Goal: Task Accomplishment & Management: Manage account settings

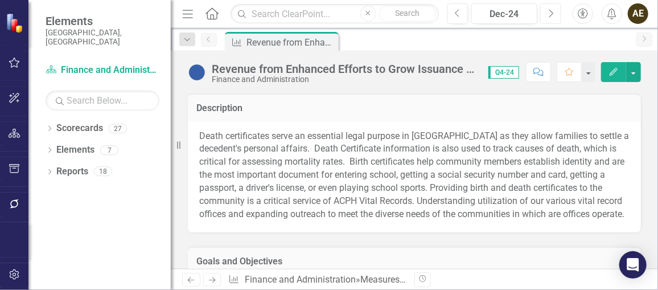
click at [550, 9] on icon "Next" at bounding box center [550, 14] width 6 height 10
click at [50, 125] on div "Dropdown" at bounding box center [50, 130] width 8 height 10
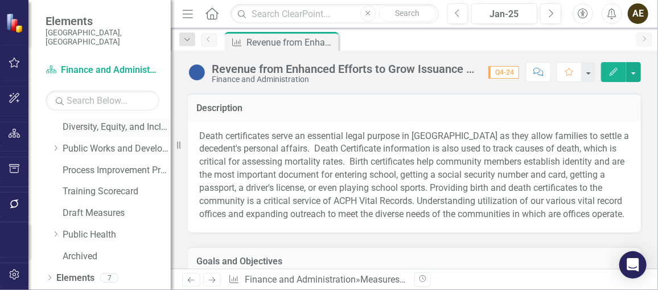
scroll to position [78, 0]
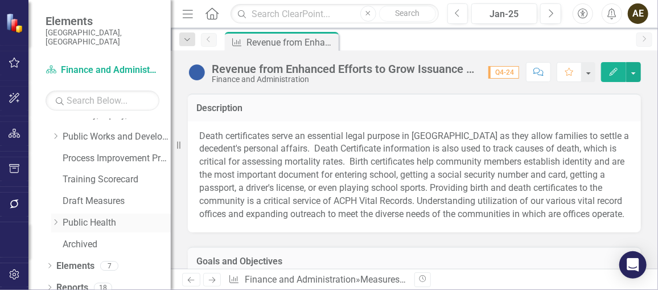
click at [57, 220] on icon at bounding box center [56, 223] width 3 height 6
click at [104, 238] on link "CORE Strategic Goals" at bounding box center [122, 244] width 97 height 13
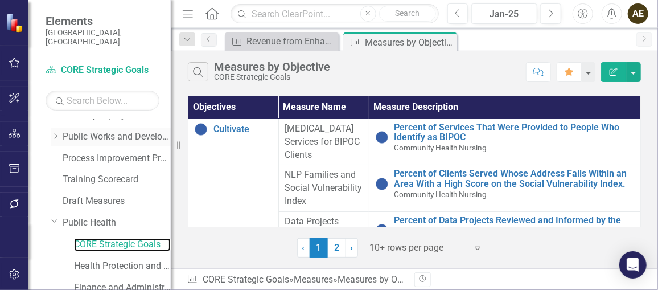
drag, startPoint x: 172, startPoint y: 132, endPoint x: 108, endPoint y: 133, distance: 64.9
click at [108, 133] on div "Elements [GEOGRAPHIC_DATA], [GEOGRAPHIC_DATA] Scorecard CORE Strategic Goals Se…" at bounding box center [85, 145] width 171 height 290
drag, startPoint x: 176, startPoint y: 144, endPoint x: 133, endPoint y: 144, distance: 43.8
click at [133, 144] on div "Elements [GEOGRAPHIC_DATA], [GEOGRAPHIC_DATA] Scorecard CORE Strategic Goals Se…" at bounding box center [85, 145] width 171 height 290
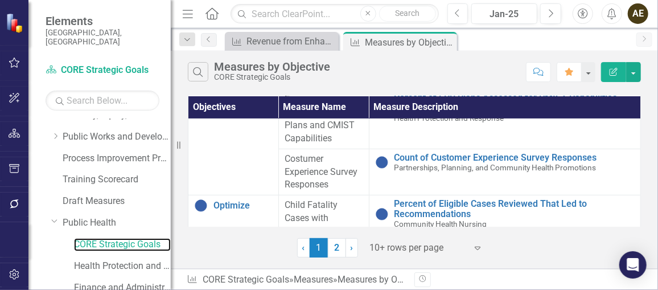
scroll to position [207, 0]
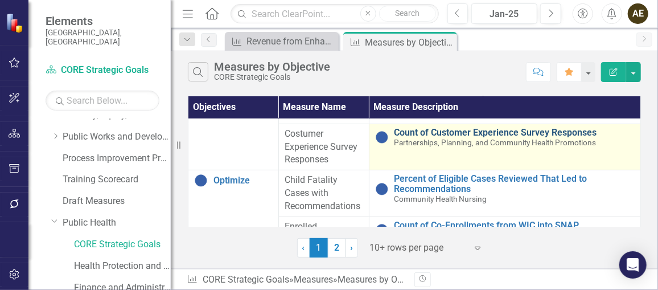
click at [423, 133] on link "Count of Customer Experience Survey Responses" at bounding box center [514, 132] width 240 height 10
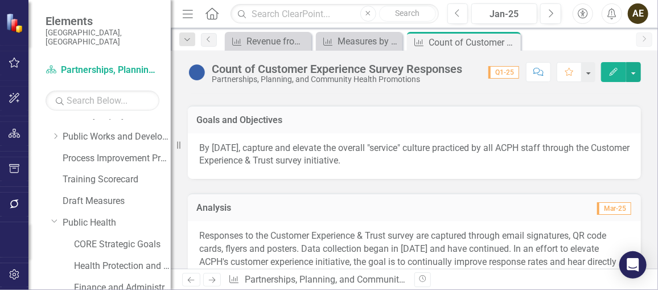
scroll to position [103, 0]
click at [323, 151] on p "By [DATE], capture and elevate the overall "service" culture practiced by all A…" at bounding box center [414, 154] width 430 height 26
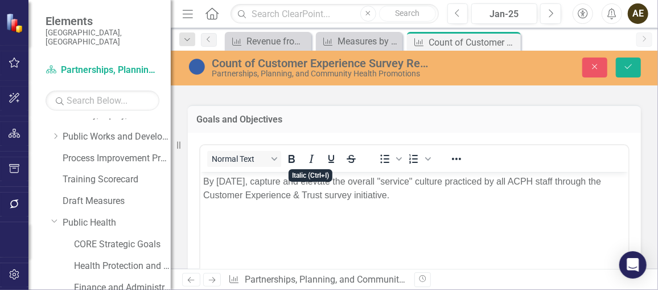
scroll to position [0, 0]
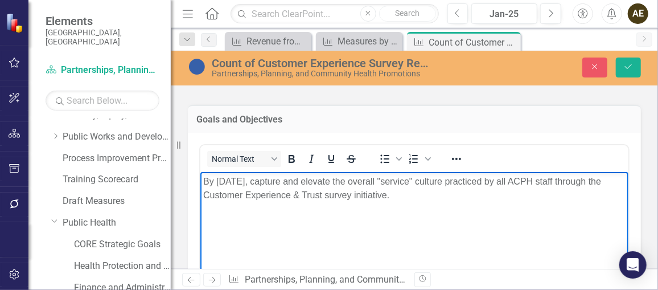
drag, startPoint x: 454, startPoint y: 200, endPoint x: 193, endPoint y: 181, distance: 261.8
click at [200, 181] on html "By [DATE], capture and elevate the overall "service" culture practiced by all A…" at bounding box center [414, 256] width 428 height 171
copy p "By [DATE], capture and elevate the overall "service" culture practiced by all A…"
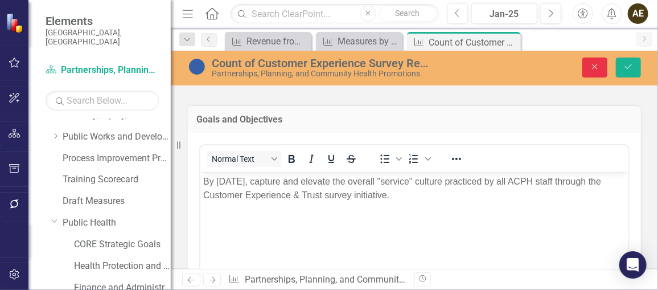
click at [594, 74] on button "Close" at bounding box center [594, 67] width 25 height 20
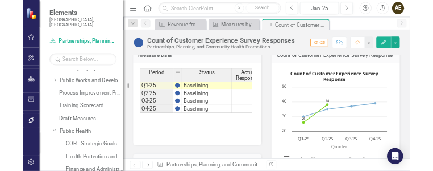
scroll to position [310, 0]
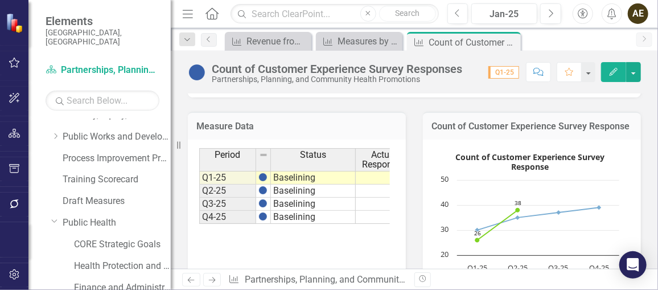
click at [617, 131] on h3 "Count of Customer Experience Survey Response" at bounding box center [531, 126] width 201 height 10
click at [579, 172] on rect "Interactive chart" at bounding box center [529, 233] width 191 height 171
click at [519, 172] on text "Count of Customer Experience Survey ​ Response" at bounding box center [529, 161] width 149 height 20
click at [618, 131] on h3 "Count of Customer Experience Survey Response" at bounding box center [531, 126] width 201 height 10
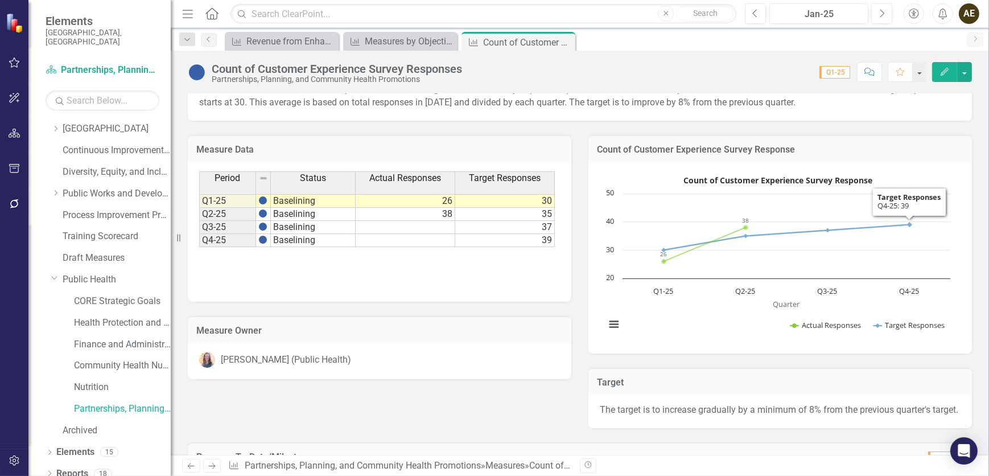
scroll to position [116, 0]
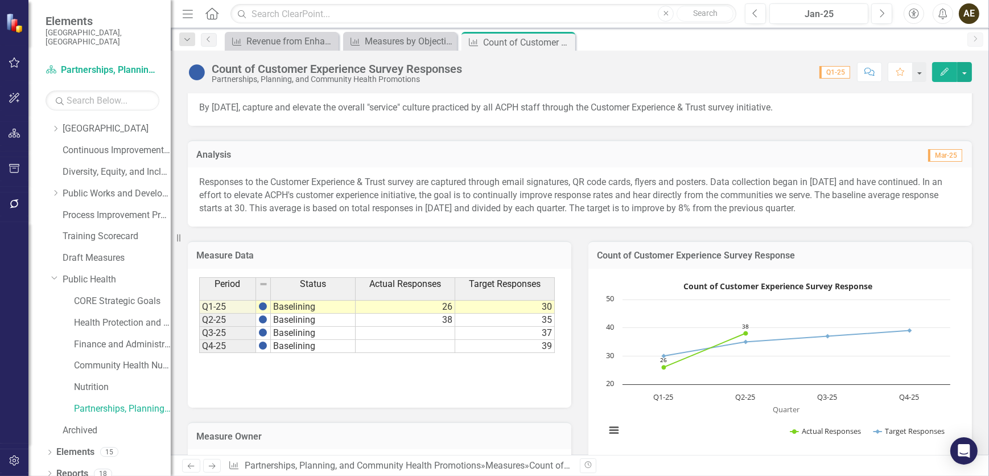
click at [657, 263] on div "Count of Customer Experience Survey Response" at bounding box center [779, 255] width 383 height 28
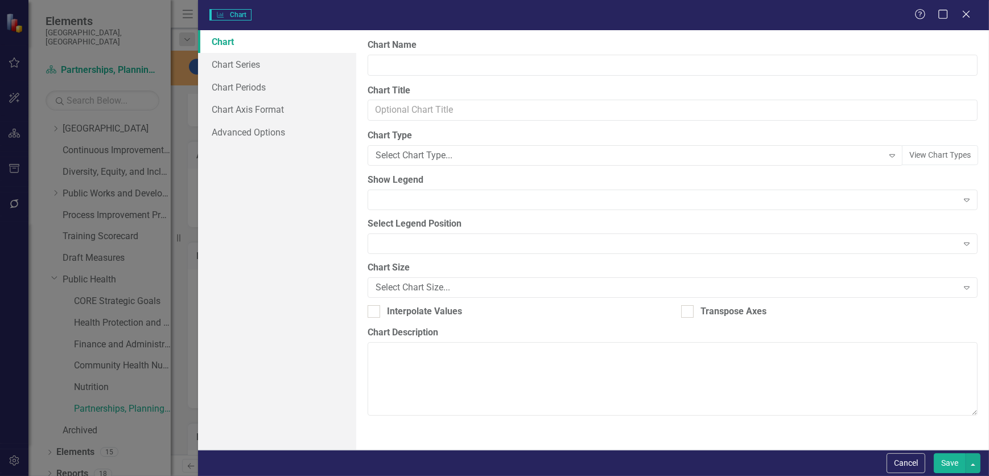
type input "Count of Customer Experience Survey Response"
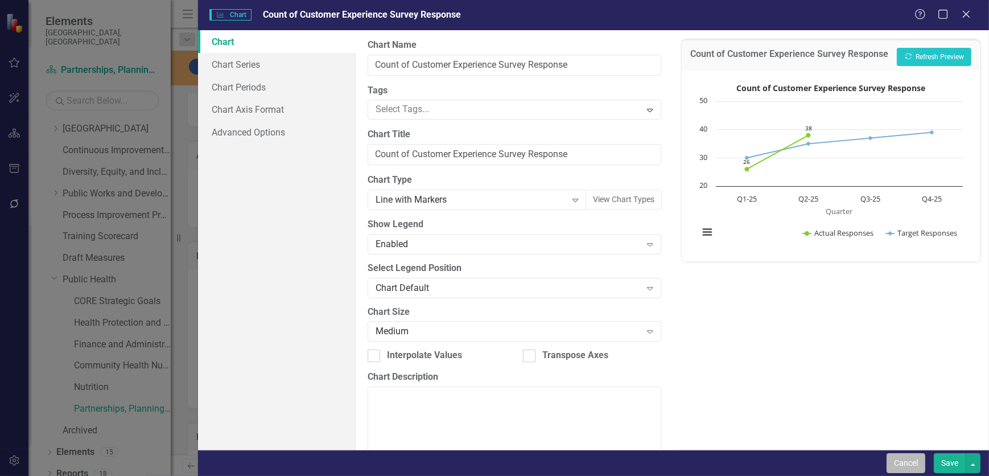
click at [657, 289] on button "Cancel" at bounding box center [905, 463] width 39 height 20
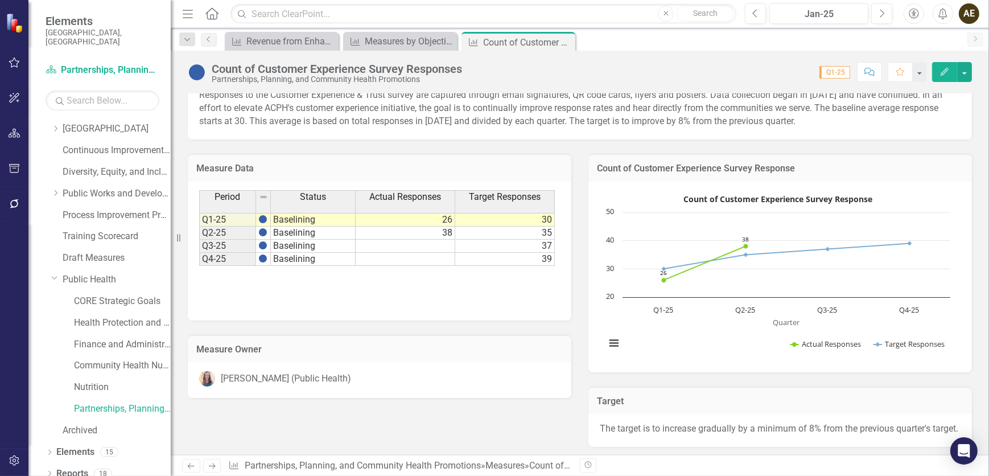
scroll to position [220, 0]
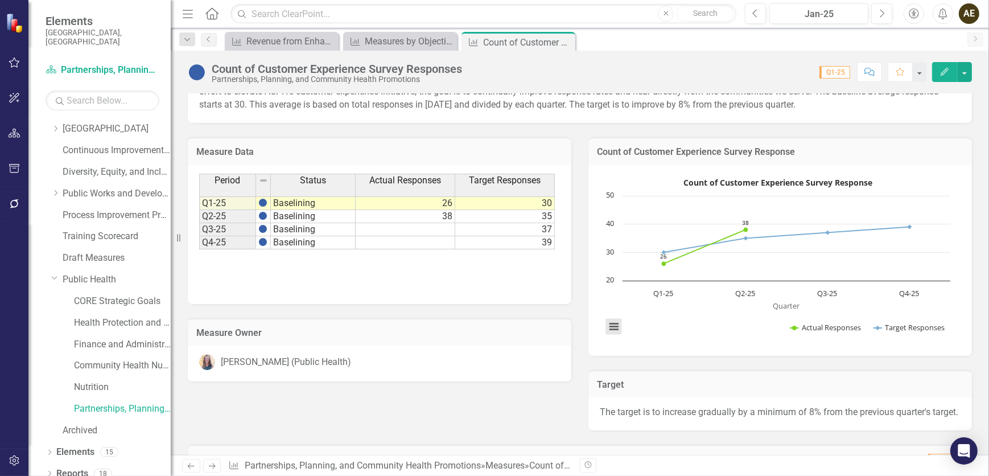
click at [606, 289] on button "View chart menu, Count of Customer Experience Survey Response" at bounding box center [614, 326] width 16 height 16
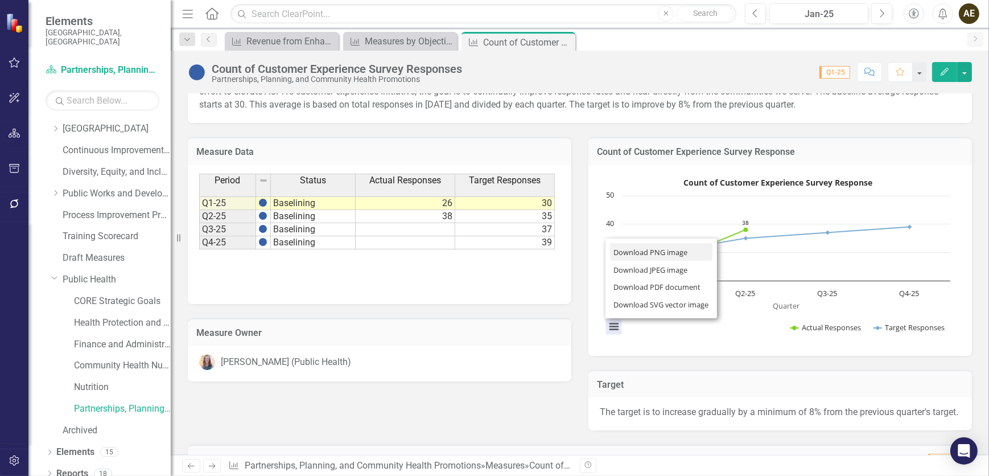
click at [657, 253] on li "Download PNG image" at bounding box center [661, 252] width 102 height 18
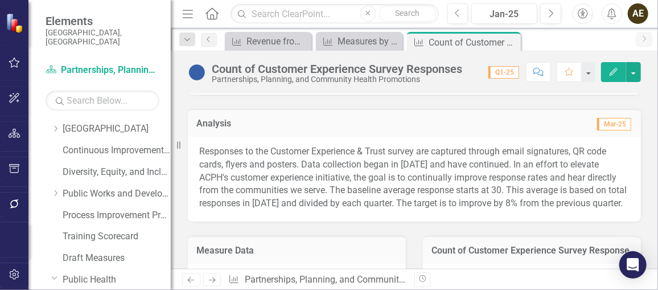
scroll to position [207, 0]
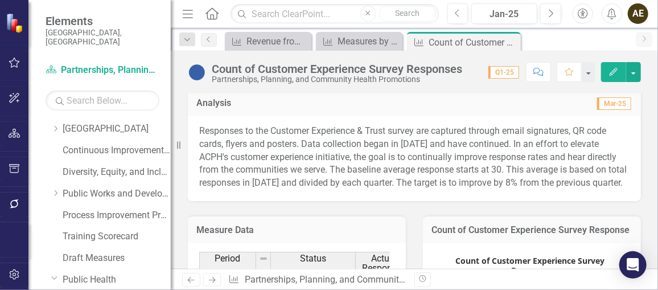
click at [267, 146] on p "Responses to the Customer Experience & Trust survey are captured through email …" at bounding box center [414, 157] width 430 height 65
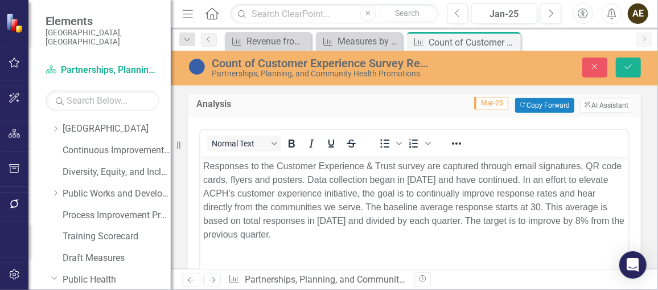
scroll to position [0, 0]
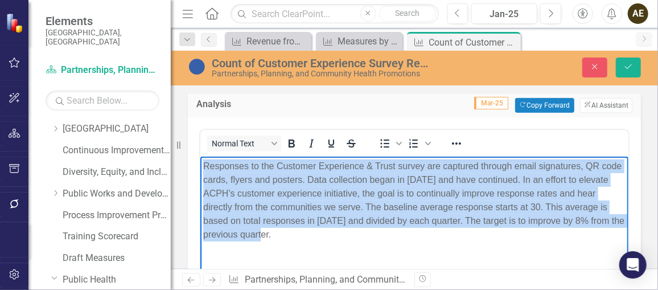
drag, startPoint x: 325, startPoint y: 234, endPoint x: 191, endPoint y: 159, distance: 154.1
click at [200, 159] on html "Responses to the Customer Experience & Trust survey are captured through email …" at bounding box center [414, 241] width 428 height 171
copy p "Responses to the Customer Experience & Trust survey are captured through email …"
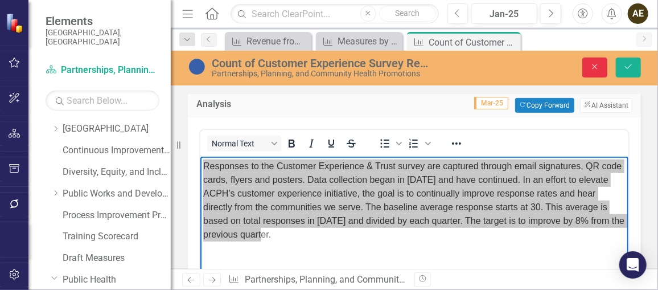
click at [601, 72] on button "Close" at bounding box center [594, 67] width 25 height 20
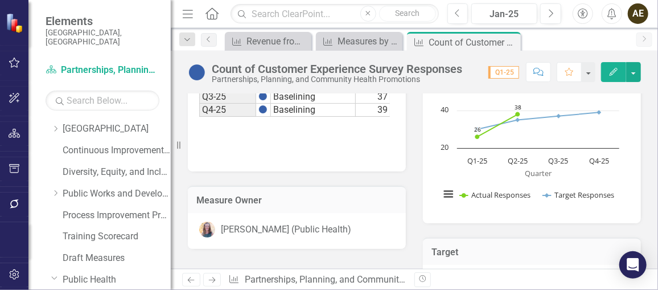
scroll to position [367, 0]
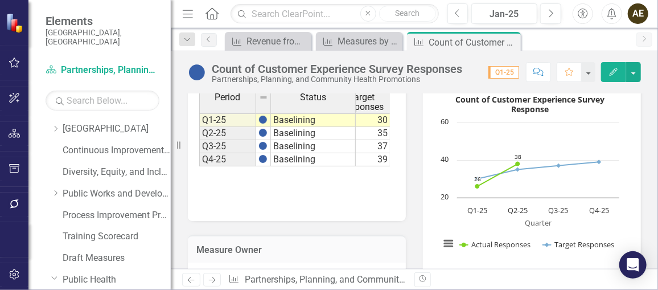
click at [344, 153] on td "Baselining" at bounding box center [313, 146] width 85 height 13
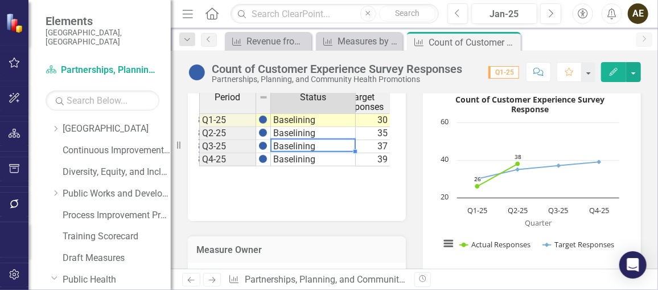
click at [344, 153] on td "Baselining" at bounding box center [313, 146] width 85 height 13
type textarea "Baselining"
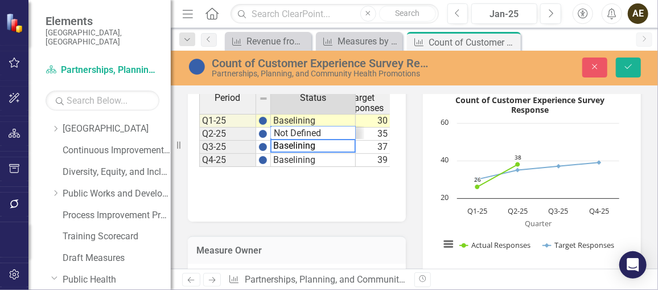
scroll to position [52, 0]
click at [369, 154] on td "37" at bounding box center [361, 147] width 57 height 13
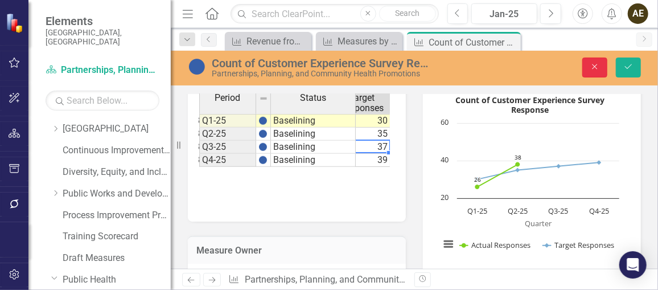
click at [596, 66] on icon "Close" at bounding box center [594, 67] width 10 height 8
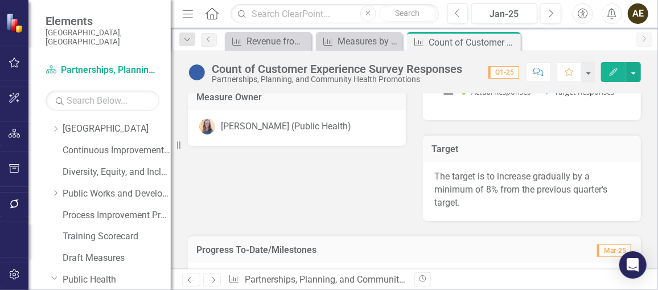
scroll to position [523, 0]
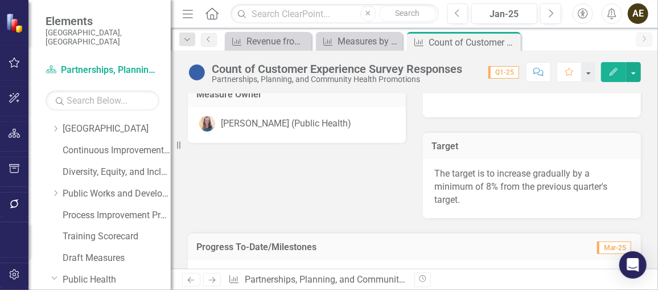
click at [449, 207] on p "The target is to increase gradually by a minimum of 8% from the previous quarte…" at bounding box center [531, 186] width 195 height 39
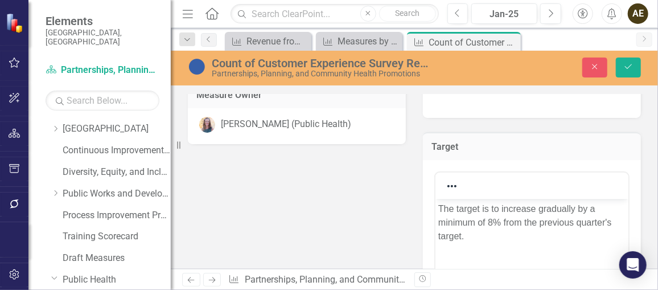
scroll to position [575, 0]
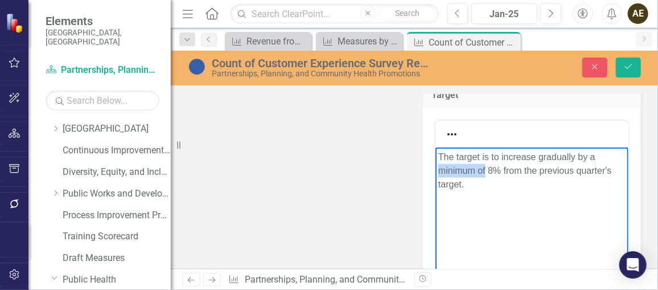
drag, startPoint x: 484, startPoint y: 168, endPoint x: 439, endPoint y: 170, distance: 44.4
click at [439, 170] on p "The target is to increase gradually by a minimum of 8% from the previous quarte…" at bounding box center [530, 170] width 187 height 41
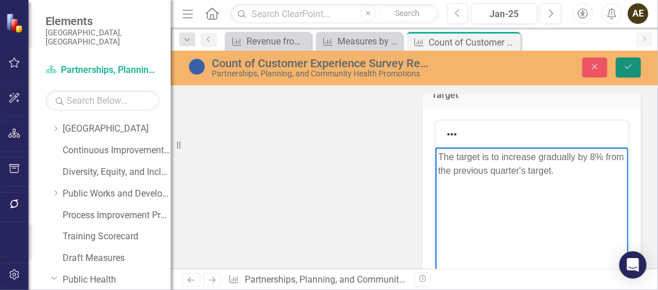
click at [629, 66] on icon "Save" at bounding box center [628, 67] width 10 height 8
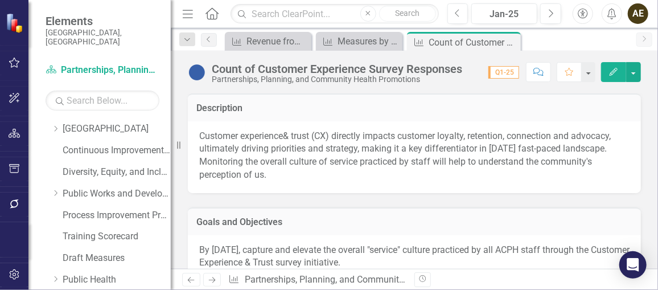
click at [332, 229] on td "Goals and Objectives" at bounding box center [414, 223] width 436 height 15
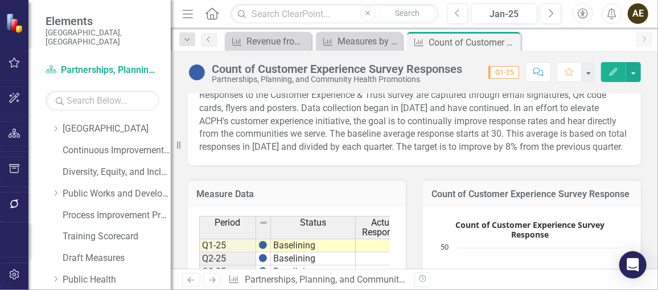
scroll to position [258, 0]
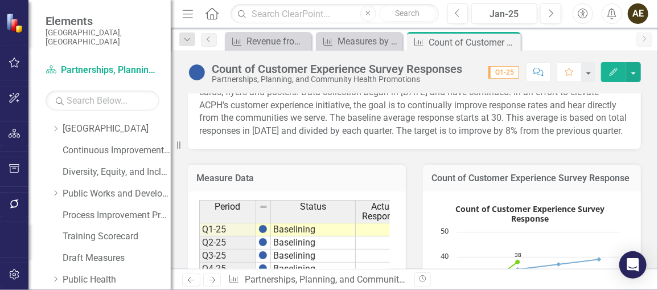
click at [241, 130] on p "Responses to the Customer Experience & Trust survey are captured through email …" at bounding box center [414, 105] width 430 height 65
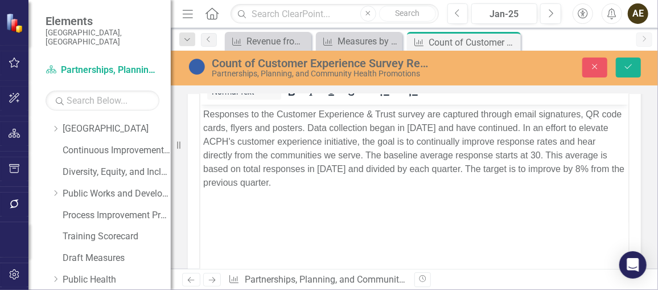
scroll to position [0, 0]
drag, startPoint x: 320, startPoint y: 183, endPoint x: 371, endPoint y: 205, distance: 56.3
click at [320, 183] on p "Responses to the Customer Experience & Trust survey are captured through email …" at bounding box center [414, 148] width 422 height 82
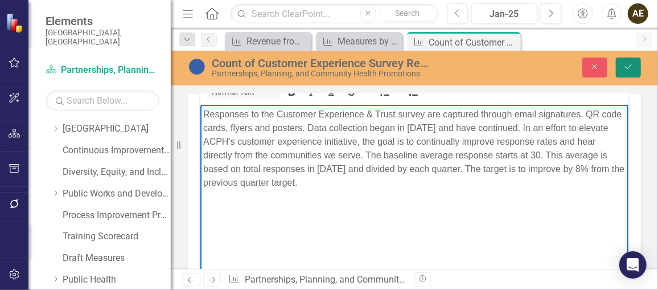
click at [628, 67] on icon "Save" at bounding box center [628, 67] width 10 height 8
